Goal: Transaction & Acquisition: Purchase product/service

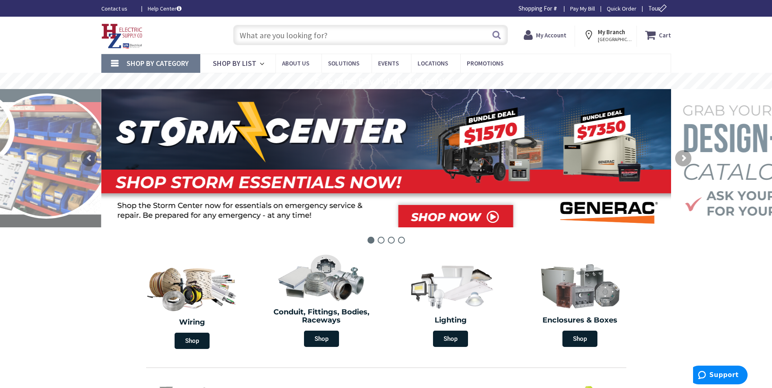
click at [258, 34] on input "text" at bounding box center [370, 35] width 275 height 20
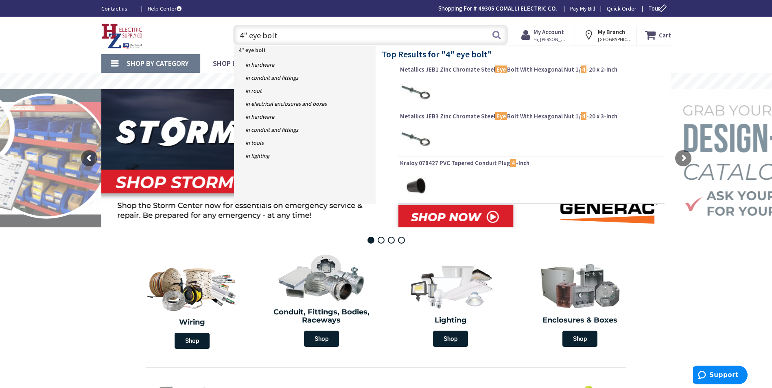
type input "4" eye bolts"
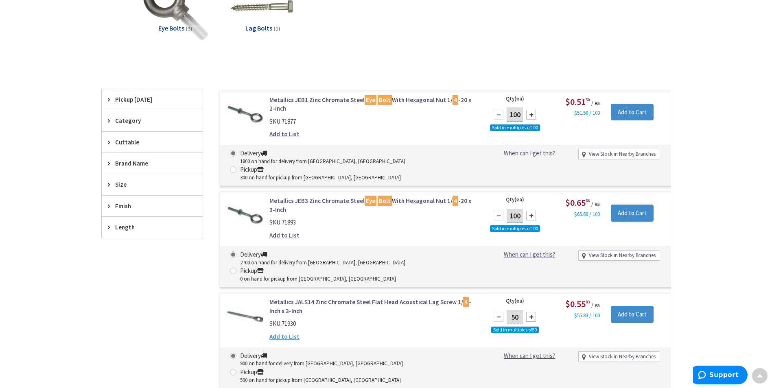
scroll to position [285, 0]
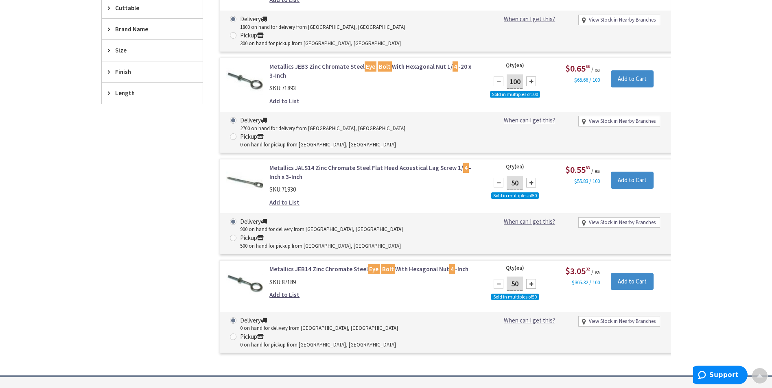
click at [293, 265] on link "Metallics JEB14 Zinc Chromate Steel Eye Bolt With Hexagonal Nut 4 -Inch" at bounding box center [372, 269] width 207 height 9
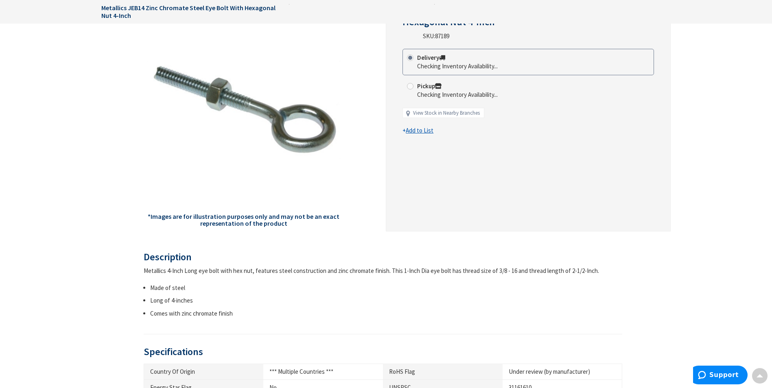
scroll to position [123, 0]
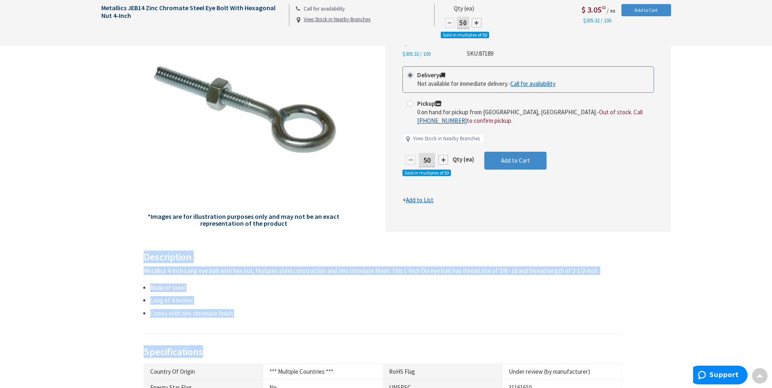
drag, startPoint x: 114, startPoint y: 239, endPoint x: 132, endPoint y: 365, distance: 127.6
click at [134, 368] on div "Back *Images are for illustration purposes only and may not be an exact represe…" at bounding box center [386, 297] width 570 height 602
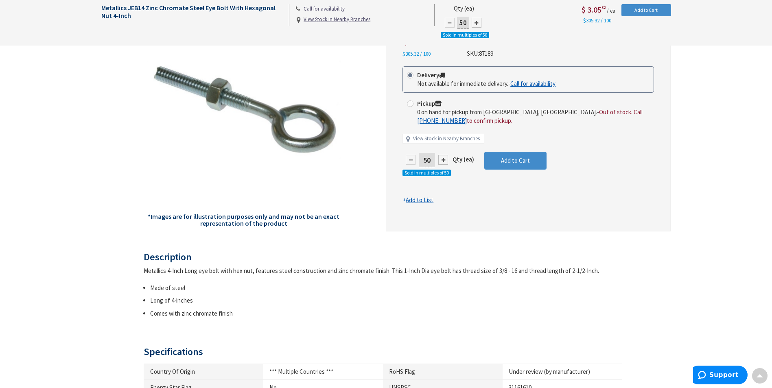
click at [102, 228] on div "*Images are for illustration purposes only and may not be an exact representati…" at bounding box center [243, 114] width 285 height 236
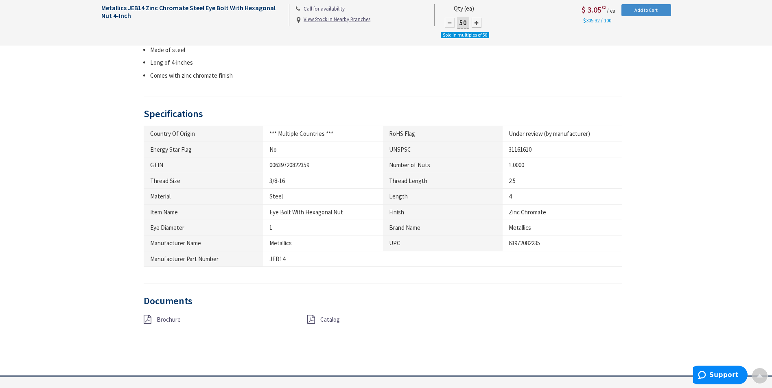
scroll to position [408, 0]
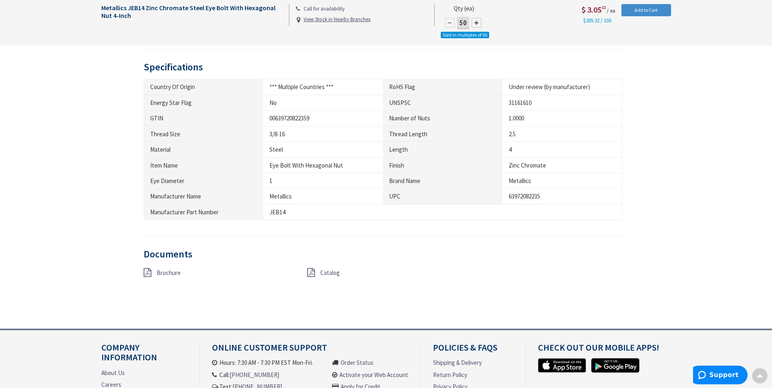
click at [168, 274] on span "Brochure" at bounding box center [169, 273] width 24 height 8
click at [331, 273] on span "Catalog" at bounding box center [330, 273] width 20 height 8
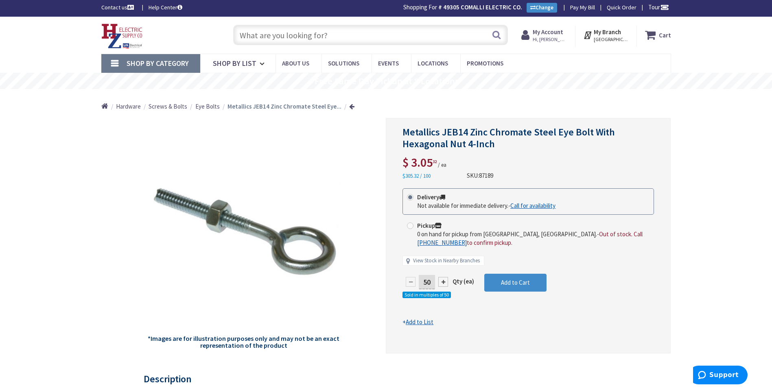
scroll to position [0, 0]
